Goal: Transaction & Acquisition: Purchase product/service

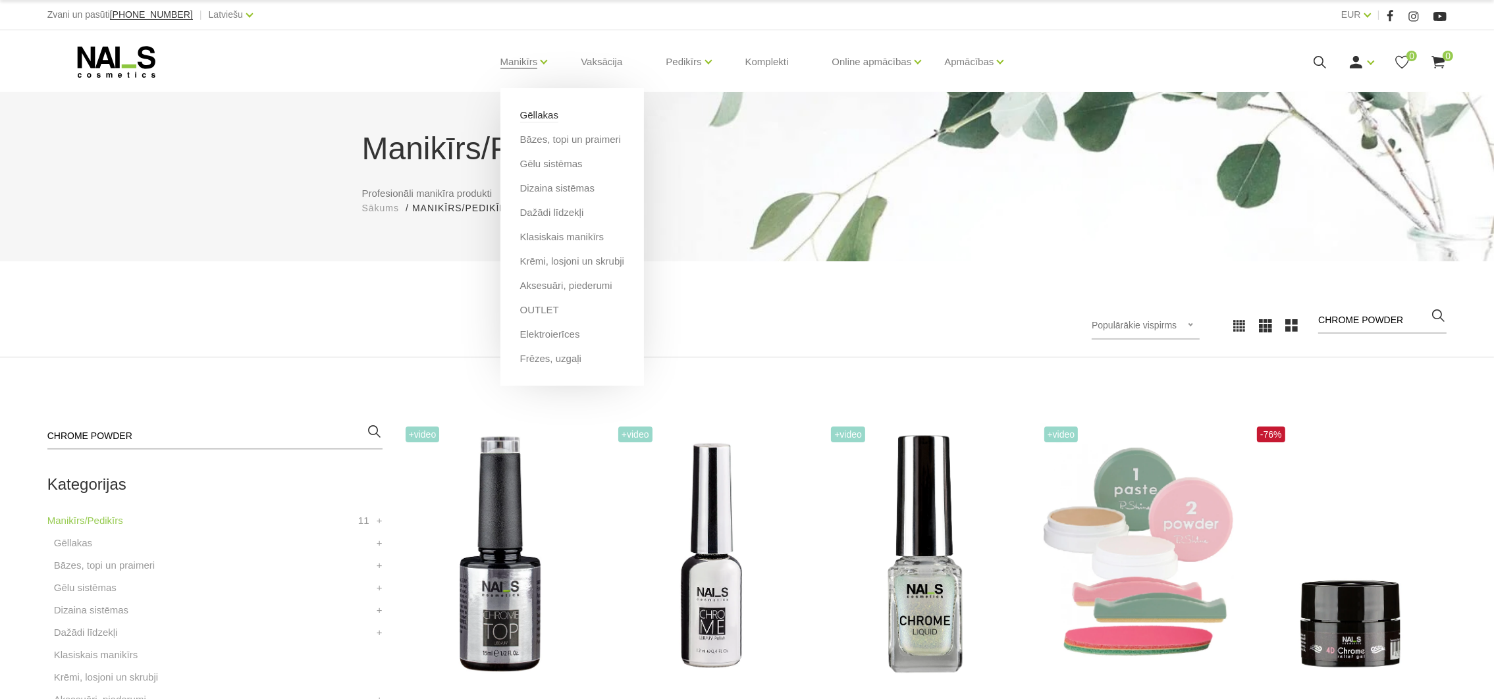
click at [528, 117] on link "Gēllakas" at bounding box center [539, 115] width 38 height 14
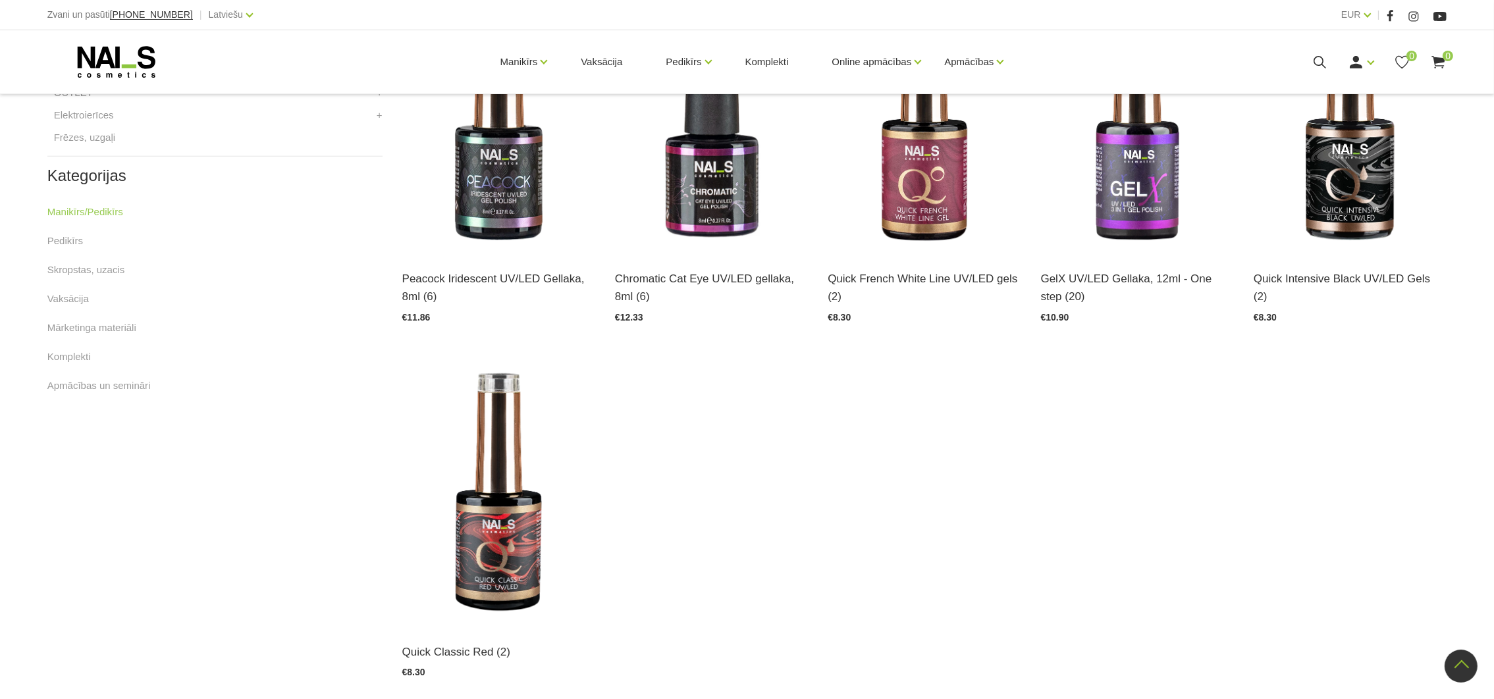
scroll to position [790, 0]
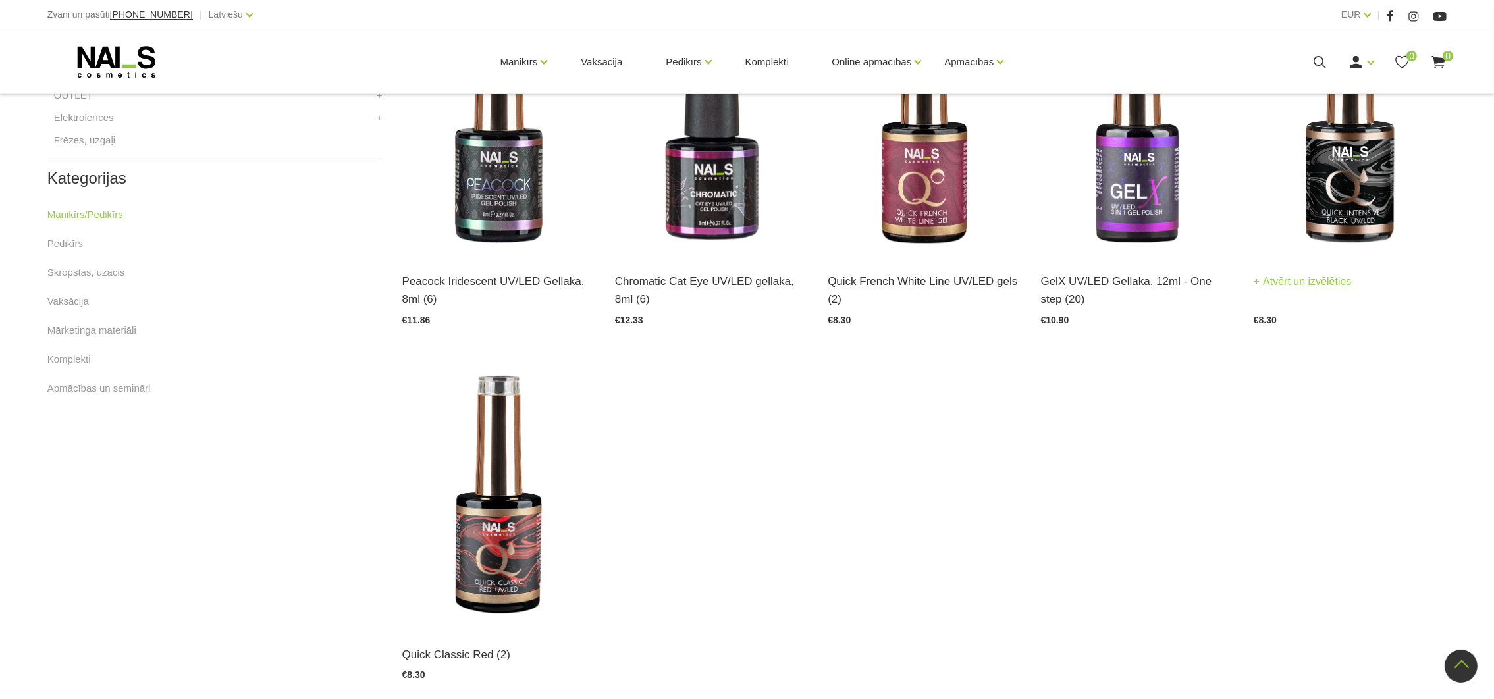
click at [1340, 200] on img at bounding box center [1350, 123] width 193 height 265
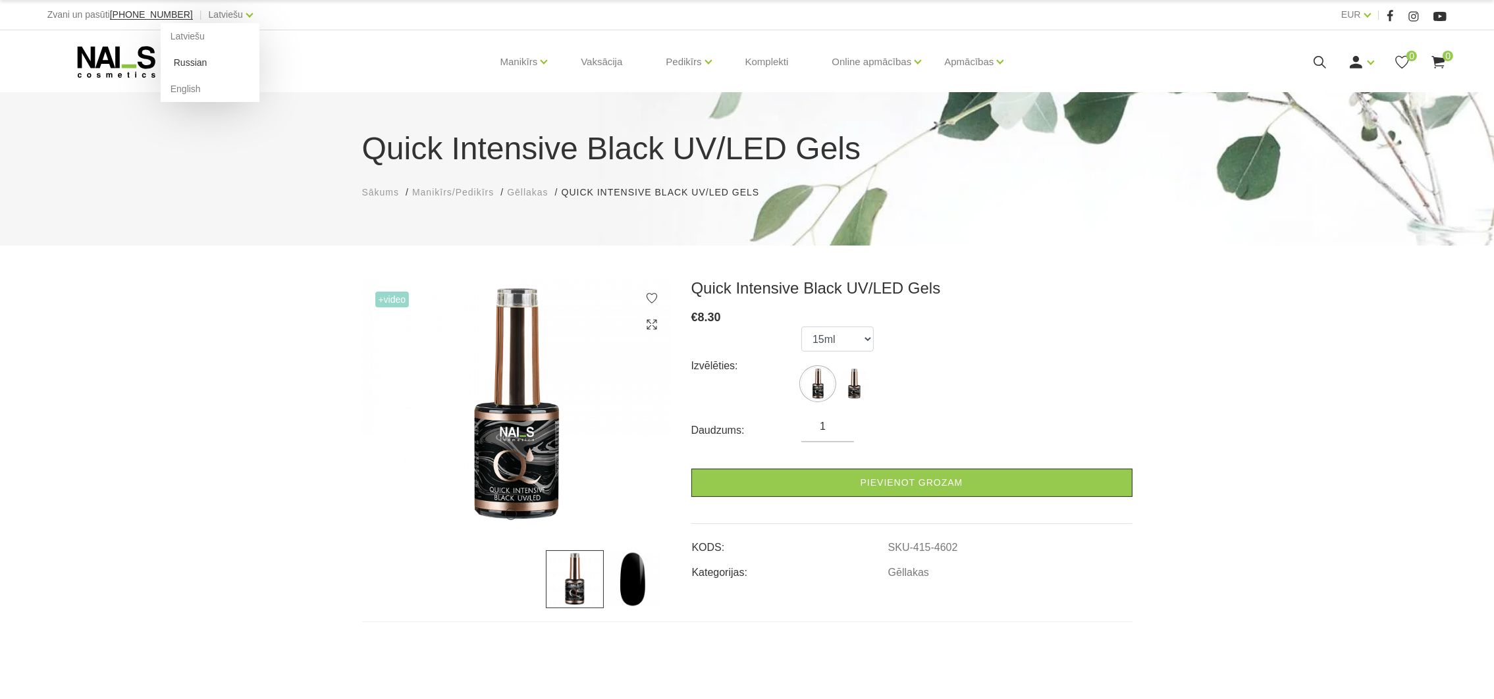
click at [177, 61] on link "Russian" at bounding box center [210, 62] width 99 height 26
click at [865, 333] on select "15ml 8ml" at bounding box center [838, 339] width 72 height 25
